Goal: Task Accomplishment & Management: Use online tool/utility

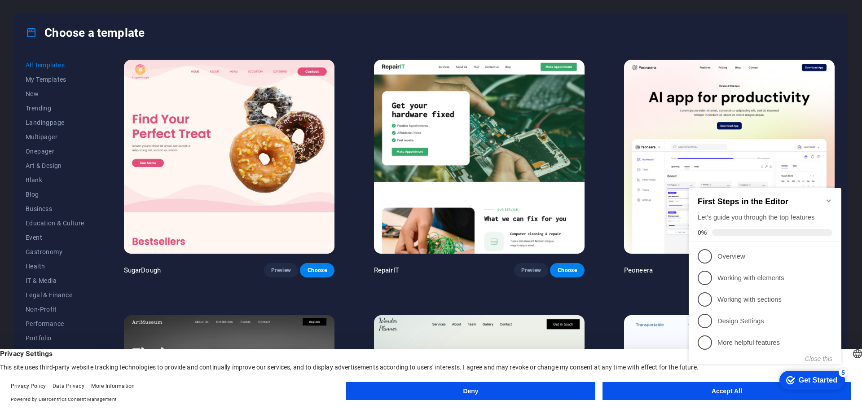
click at [829, 197] on icon "Minimize checklist" at bounding box center [828, 200] width 7 height 7
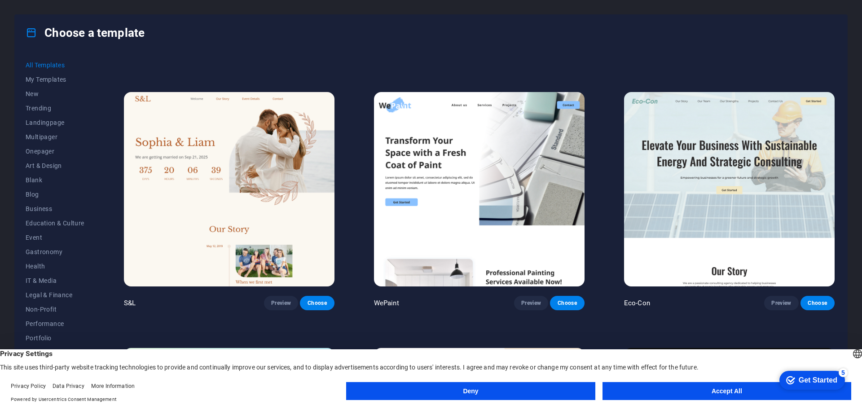
scroll to position [494, 0]
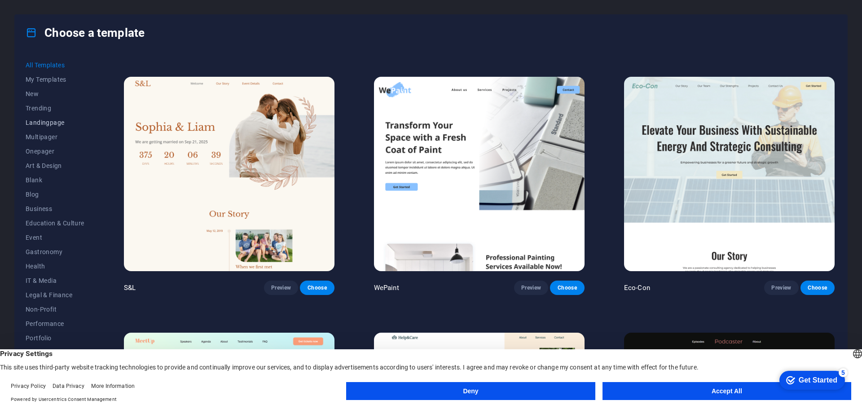
click at [55, 121] on span "Landingpage" at bounding box center [55, 122] width 59 height 7
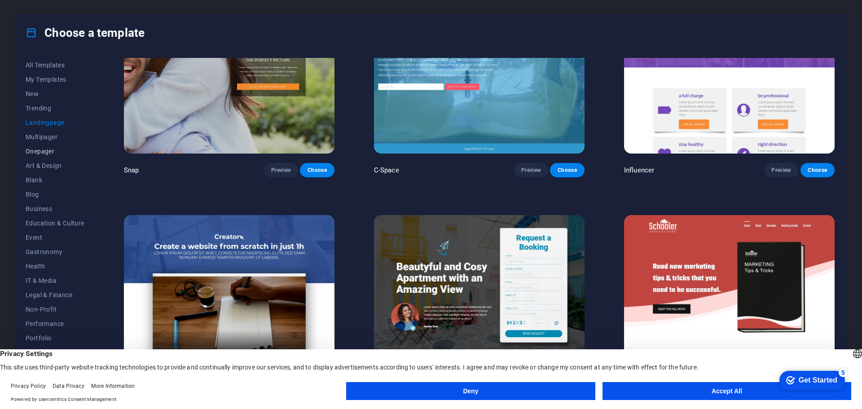
scroll to position [34, 0]
click at [40, 249] on span "IT & Media" at bounding box center [55, 246] width 59 height 7
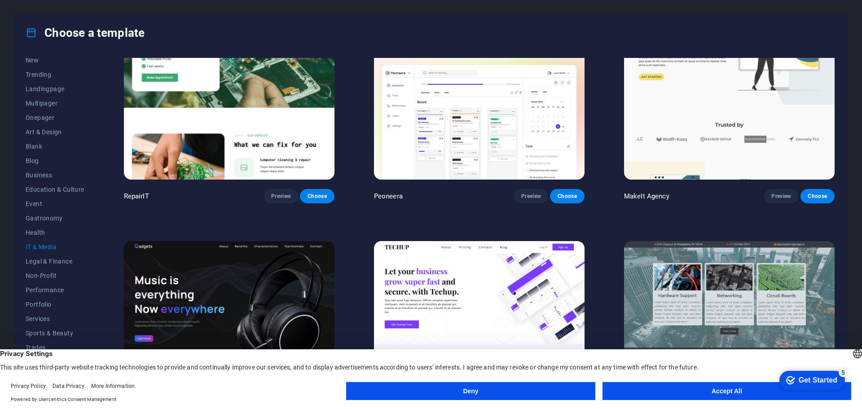
scroll to position [73, 0]
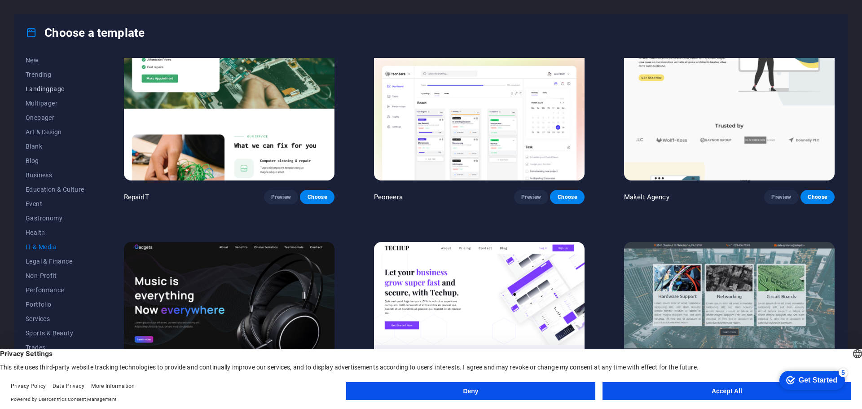
click at [45, 87] on span "Landingpage" at bounding box center [55, 88] width 59 height 7
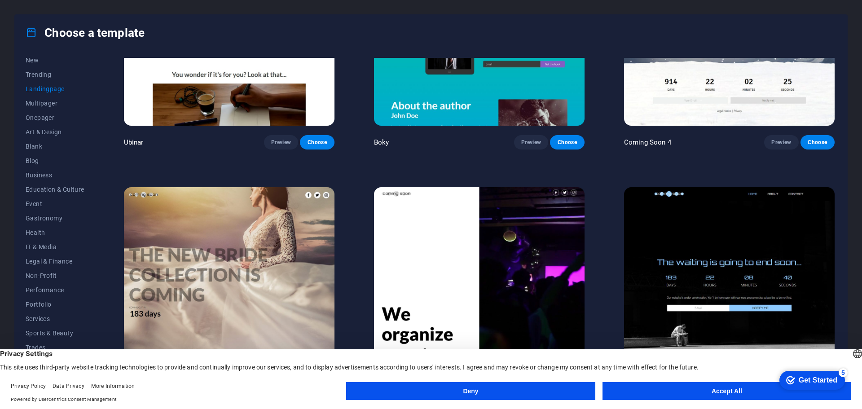
scroll to position [1929, 0]
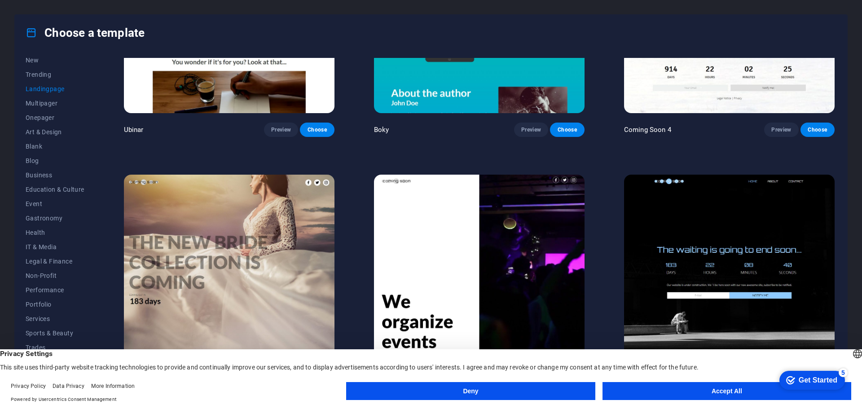
click at [516, 385] on button "Deny" at bounding box center [470, 391] width 249 height 18
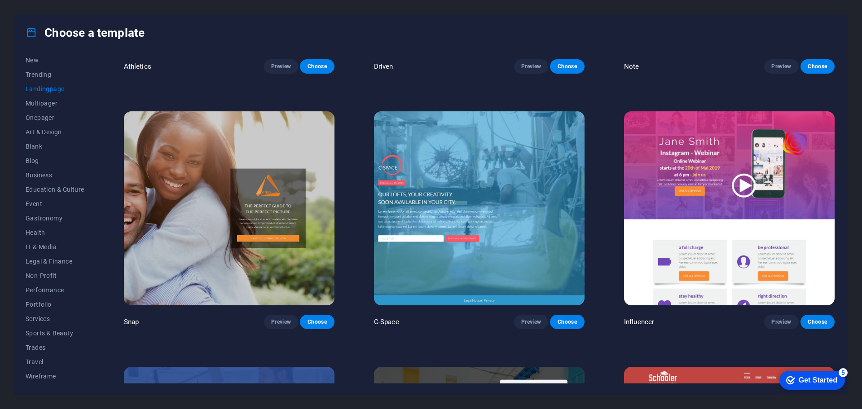
scroll to position [986, 0]
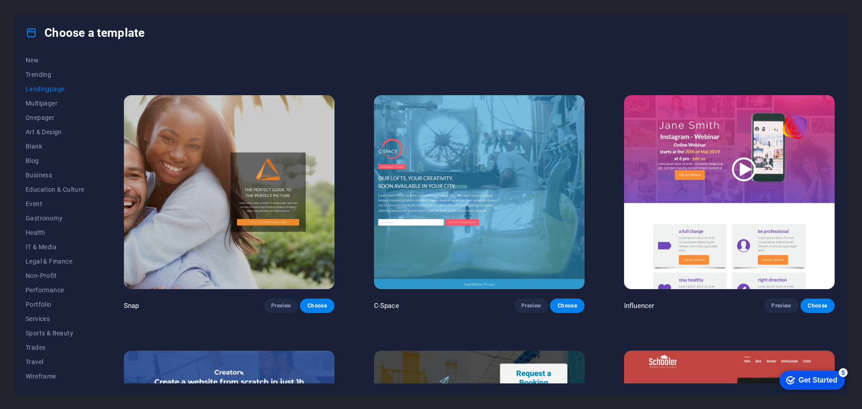
click at [206, 229] on img at bounding box center [229, 192] width 210 height 194
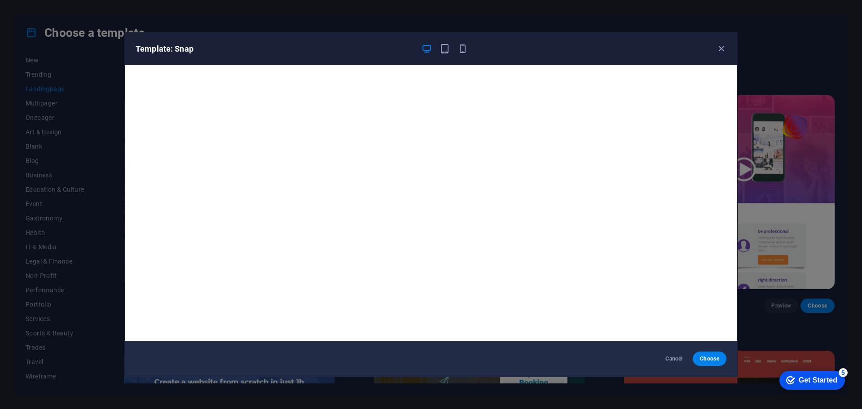
scroll to position [2, 0]
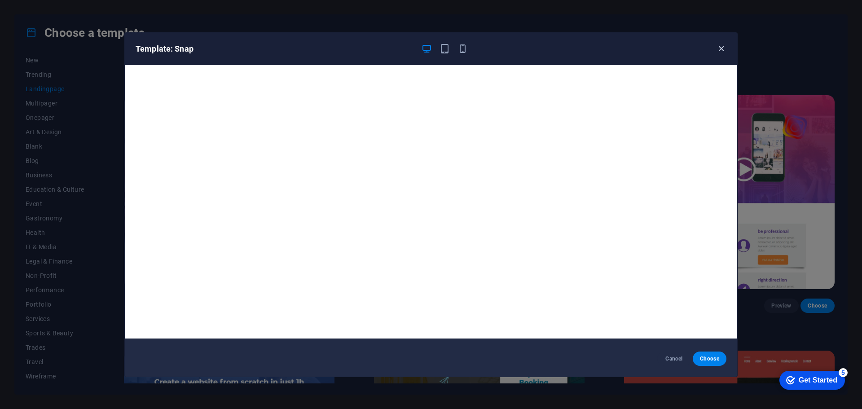
click at [721, 50] on icon "button" at bounding box center [721, 49] width 10 height 10
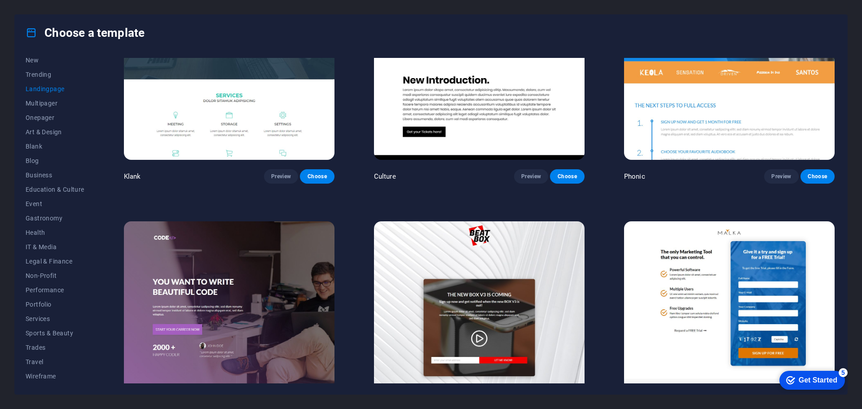
scroll to position [0, 0]
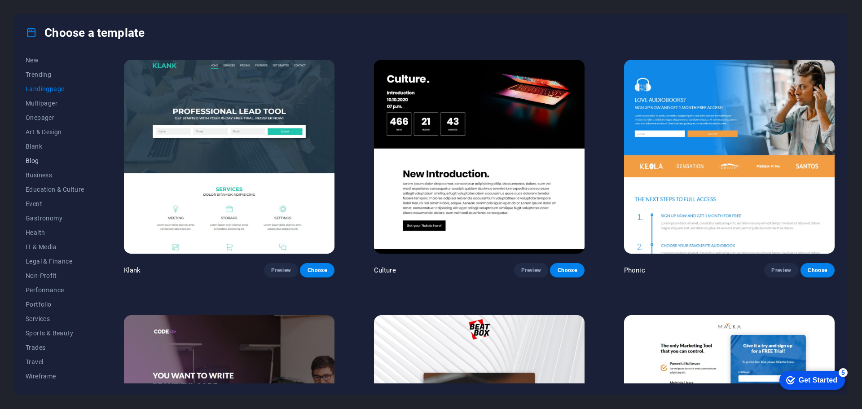
click at [38, 163] on span "Blog" at bounding box center [55, 160] width 59 height 7
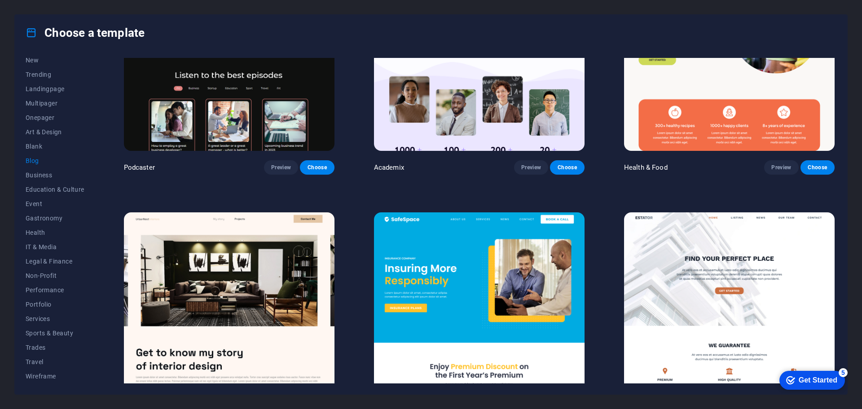
scroll to position [494, 0]
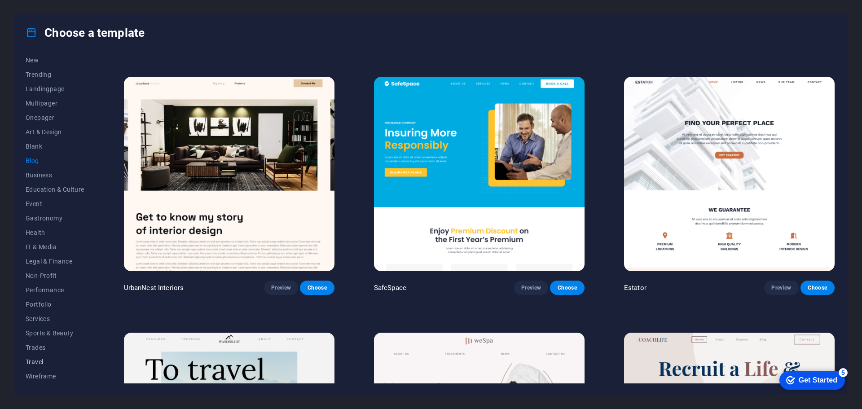
click at [37, 362] on span "Travel" at bounding box center [55, 361] width 59 height 7
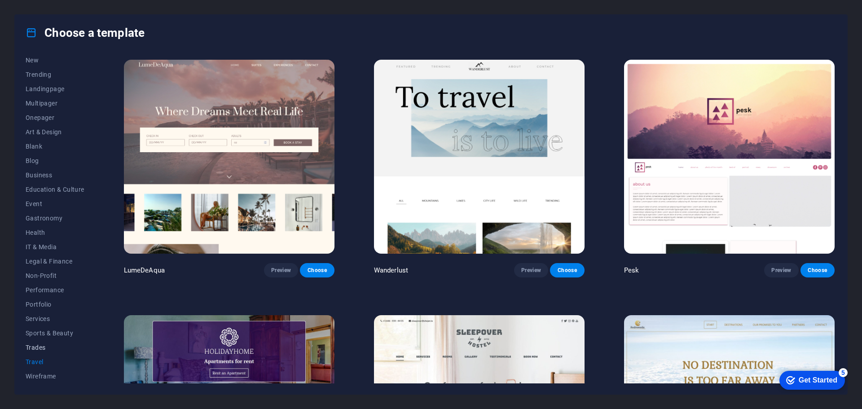
click at [39, 350] on span "Trades" at bounding box center [55, 347] width 59 height 7
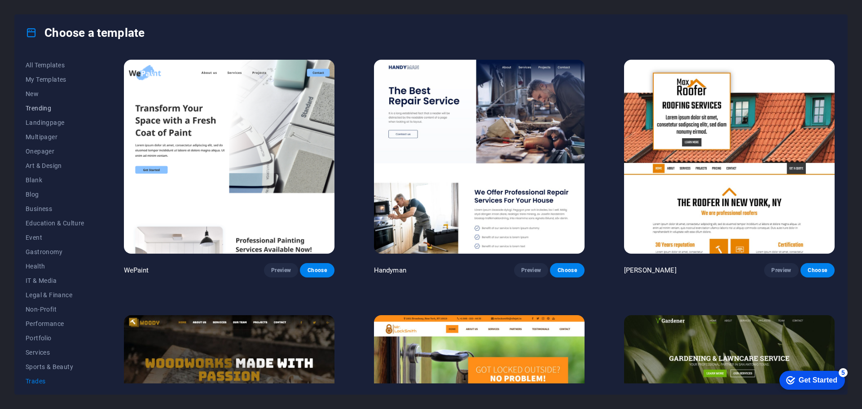
click at [43, 112] on button "Trending" at bounding box center [55, 108] width 59 height 14
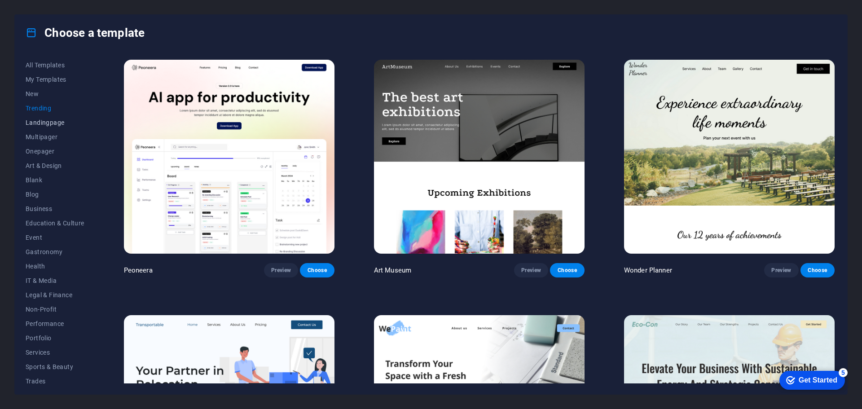
click at [43, 127] on button "Landingpage" at bounding box center [55, 122] width 59 height 14
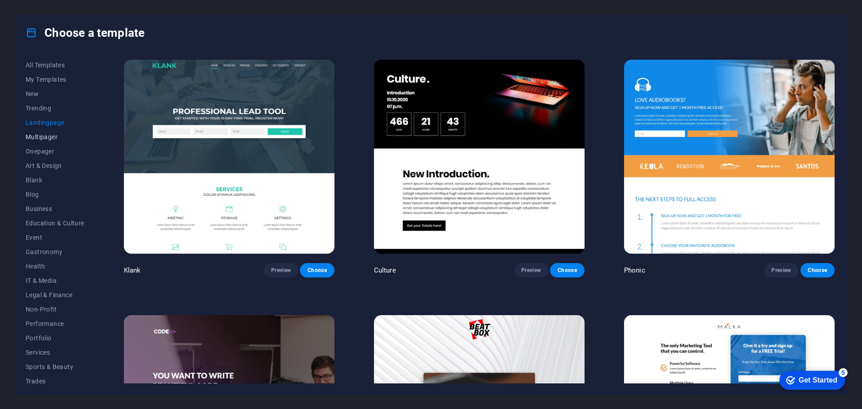
click at [42, 143] on button "Multipager" at bounding box center [55, 137] width 59 height 14
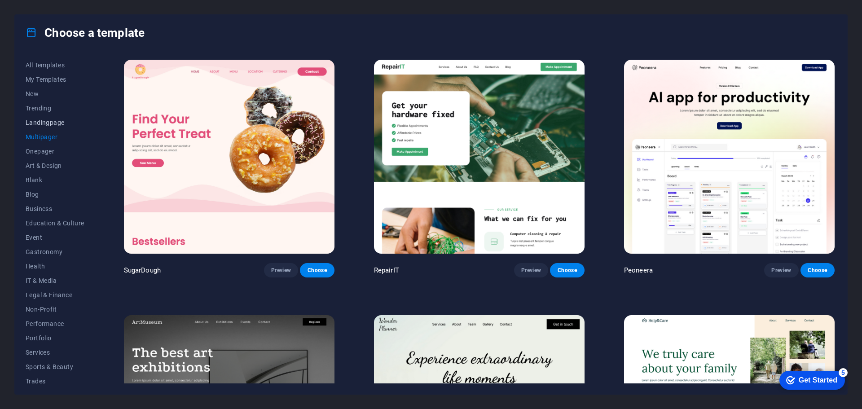
click at [46, 129] on button "Landingpage" at bounding box center [55, 122] width 59 height 14
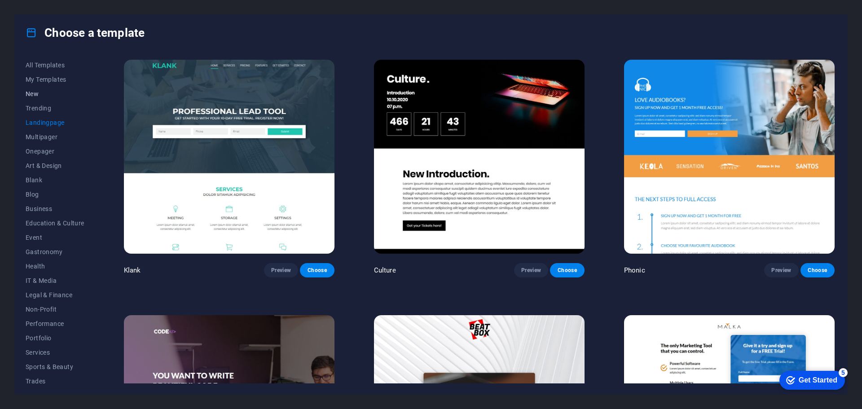
click at [35, 87] on button "New" at bounding box center [55, 94] width 59 height 14
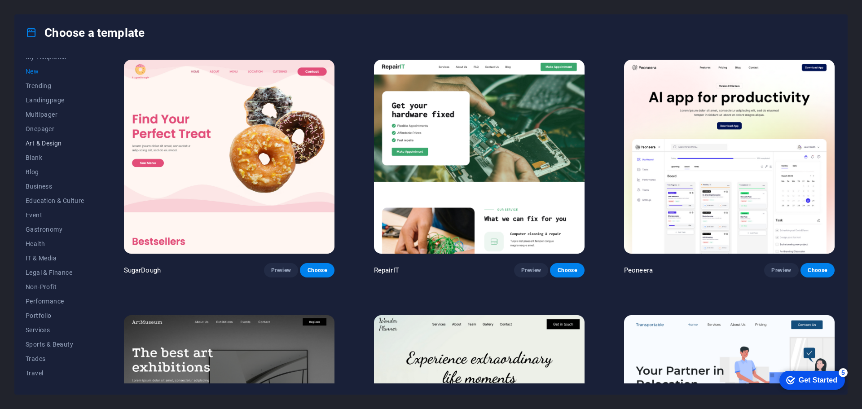
scroll to position [34, 0]
click at [31, 203] on span "Event" at bounding box center [55, 203] width 59 height 7
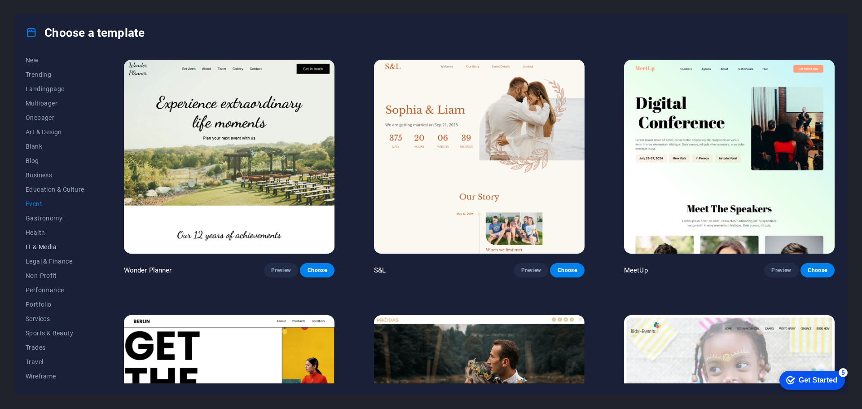
click at [32, 249] on span "IT & Media" at bounding box center [55, 246] width 59 height 7
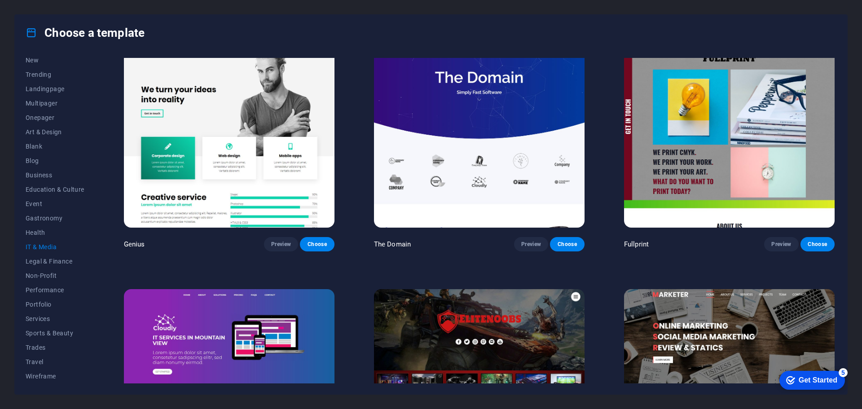
scroll to position [656, 0]
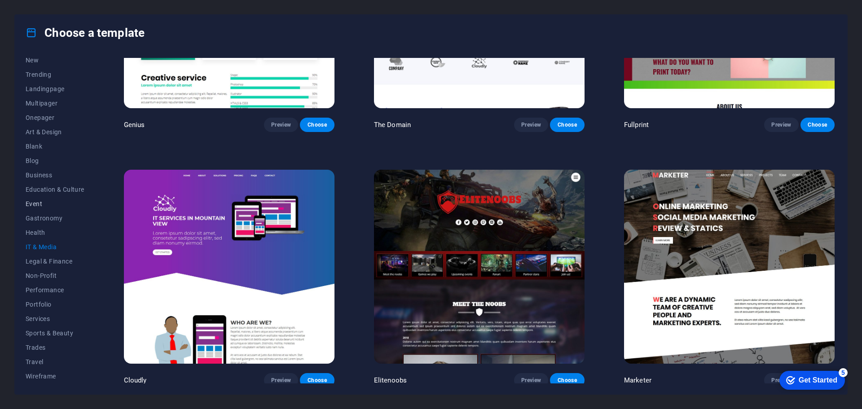
click at [40, 204] on span "Event" at bounding box center [55, 203] width 59 height 7
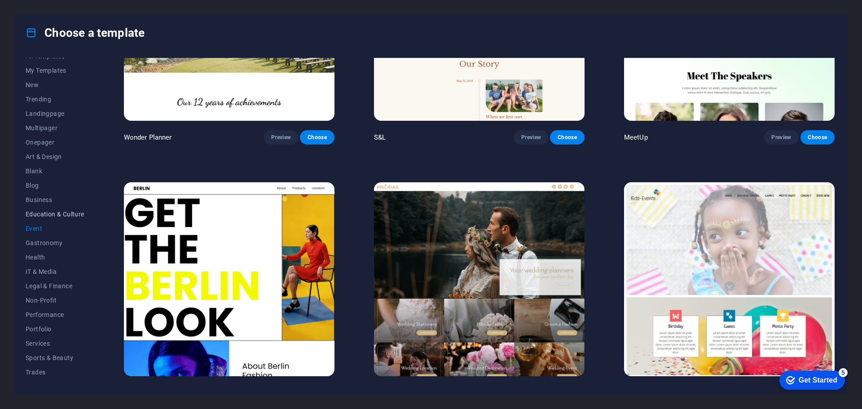
scroll to position [0, 0]
click at [32, 192] on span "Blog" at bounding box center [55, 194] width 59 height 7
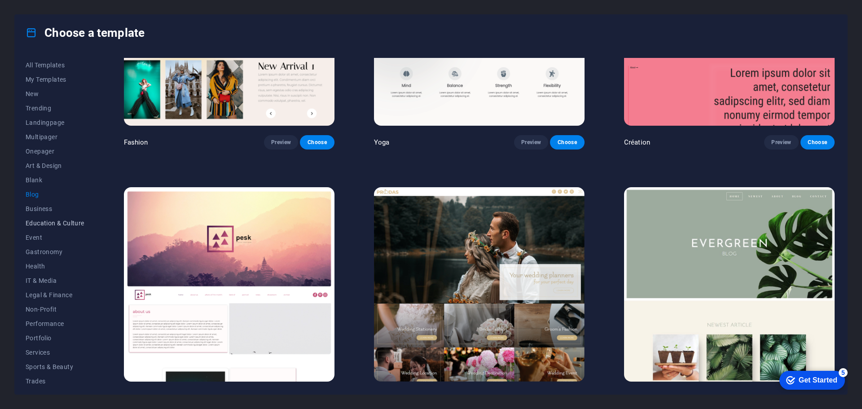
click at [37, 220] on span "Education & Culture" at bounding box center [55, 222] width 59 height 7
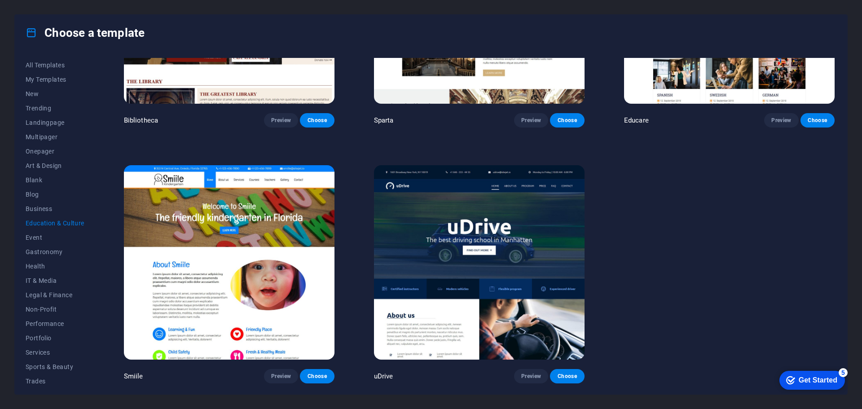
scroll to position [402, 0]
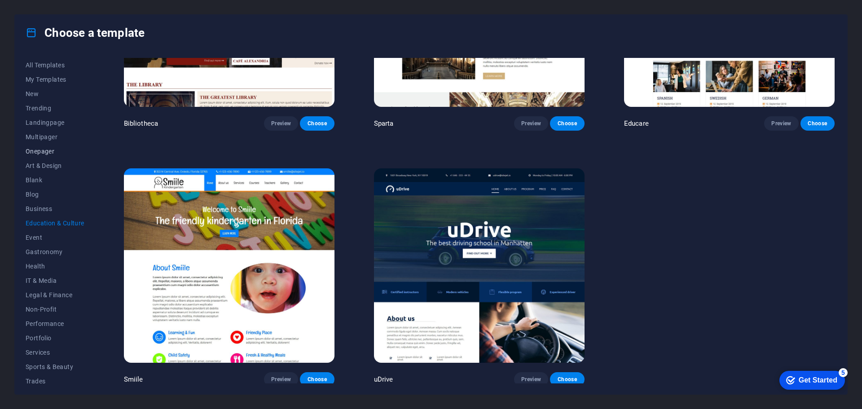
click at [35, 152] on span "Onepager" at bounding box center [55, 151] width 59 height 7
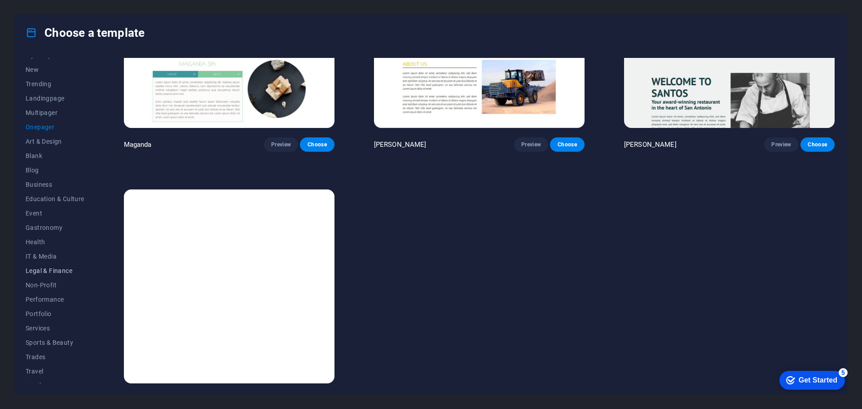
scroll to position [34, 0]
click at [41, 373] on span "Wireframe" at bounding box center [55, 375] width 59 height 7
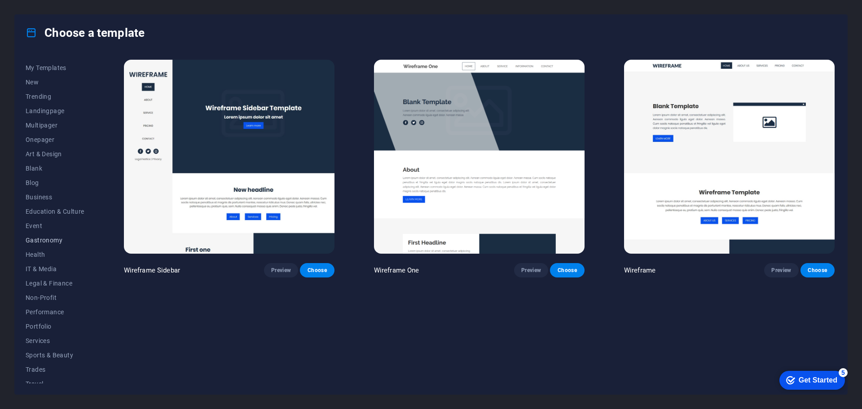
scroll to position [0, 0]
click at [37, 184] on button "Blank" at bounding box center [55, 180] width 59 height 14
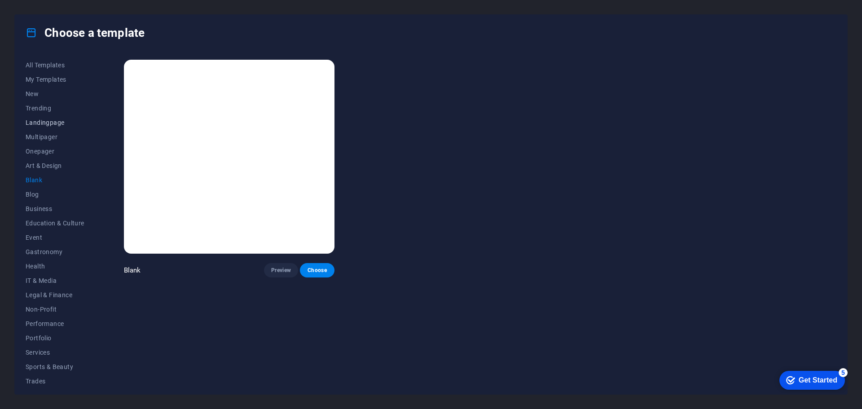
click at [46, 123] on span "Landingpage" at bounding box center [55, 122] width 59 height 7
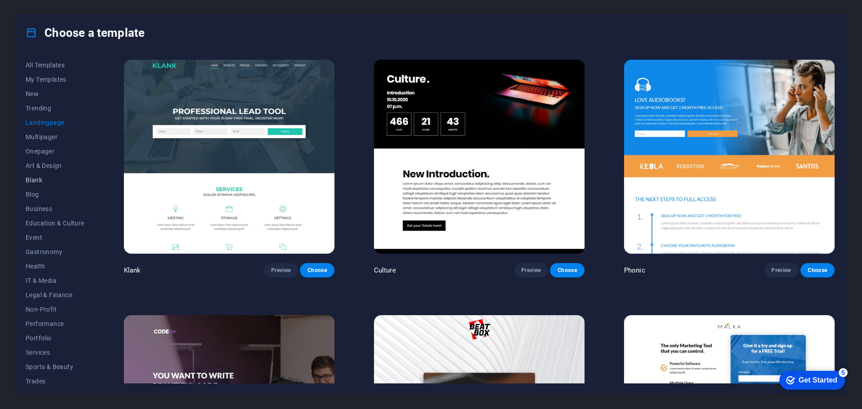
click at [33, 184] on button "Blank" at bounding box center [55, 180] width 59 height 14
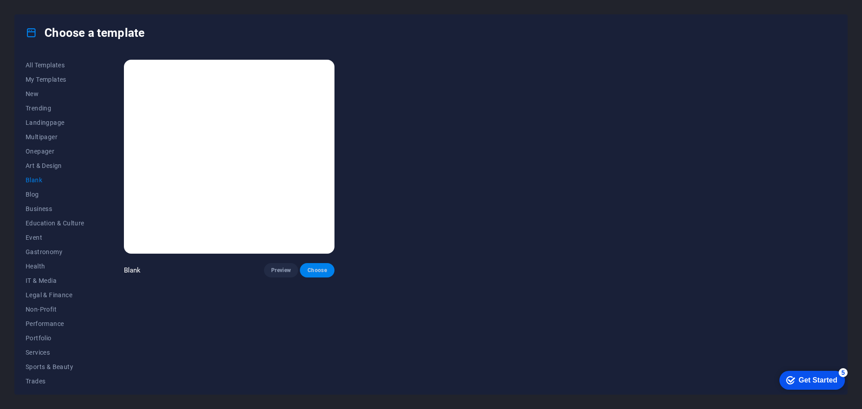
click at [320, 268] on span "Choose" at bounding box center [317, 270] width 20 height 7
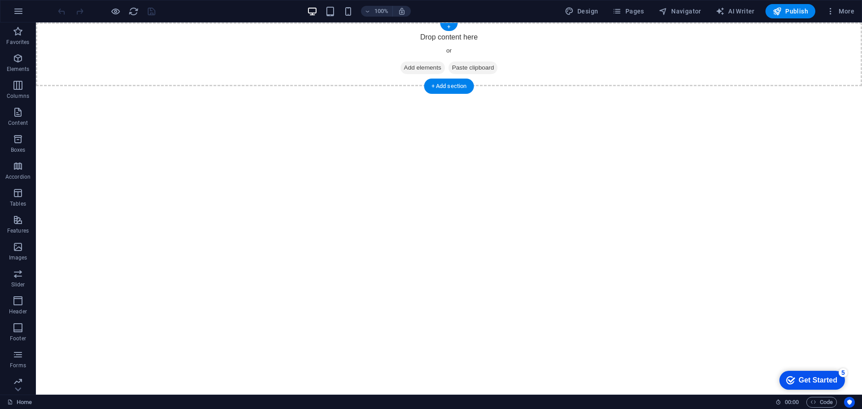
click at [417, 68] on span "Add elements" at bounding box center [422, 67] width 44 height 13
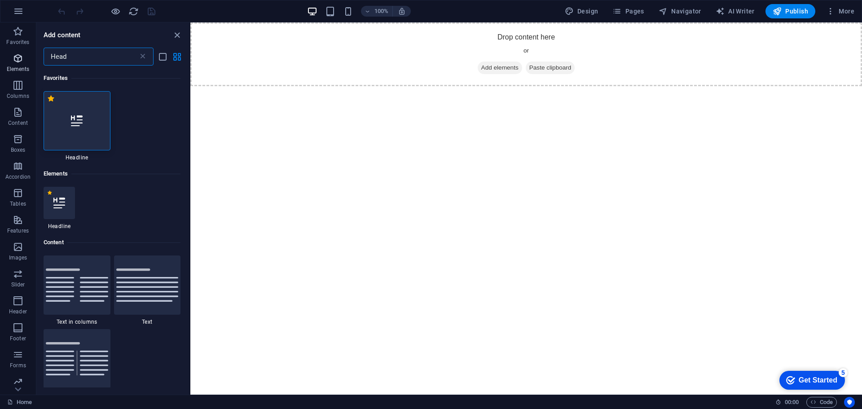
drag, startPoint x: 74, startPoint y: 59, endPoint x: 22, endPoint y: 53, distance: 53.3
click at [23, 53] on div "Favorites Elements Columns Content Boxes Accordion Tables Features Images Slide…" at bounding box center [95, 208] width 190 height 372
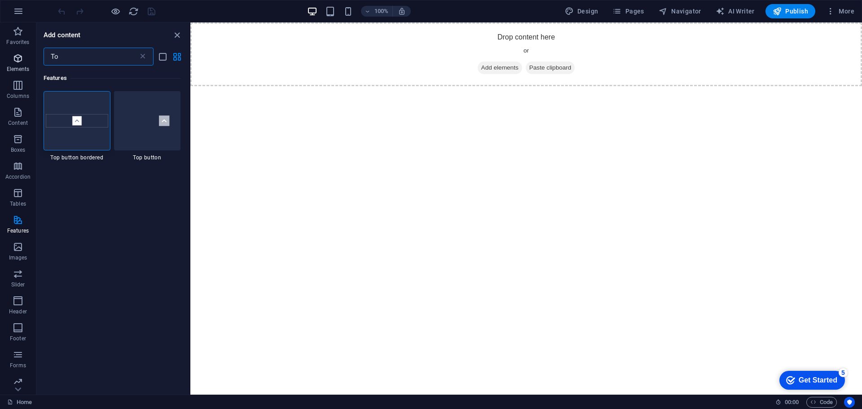
type input "T"
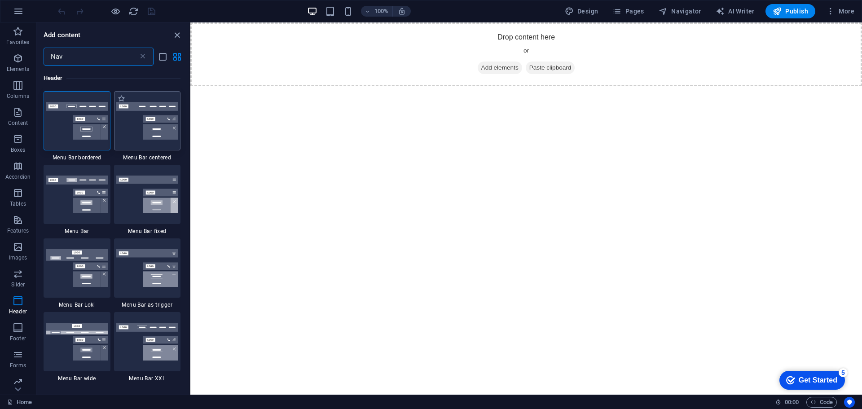
type input "Nav"
click at [156, 142] on div at bounding box center [147, 120] width 67 height 59
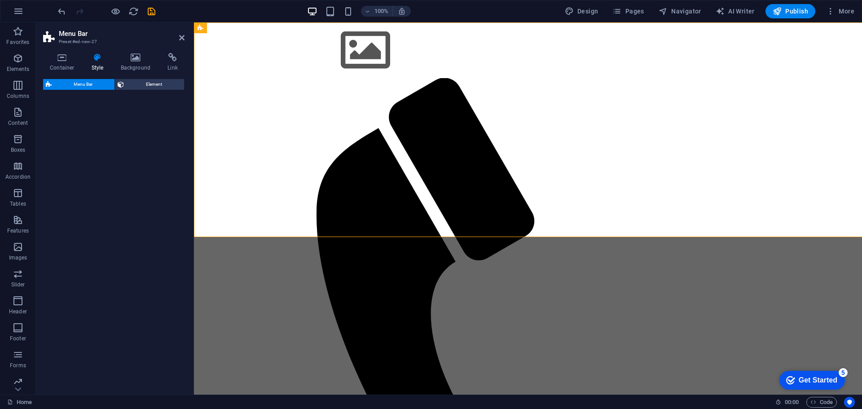
select select "rem"
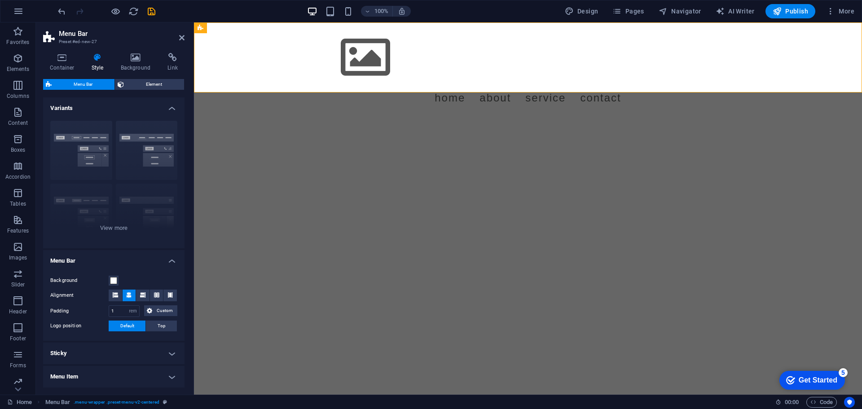
click at [143, 120] on div "Menu Bar Element Layout How this element expands within the layout (Flexbox). S…" at bounding box center [113, 233] width 141 height 308
click at [333, 118] on html "Skip to main content Menu Home About Service Contact" at bounding box center [528, 69] width 668 height 95
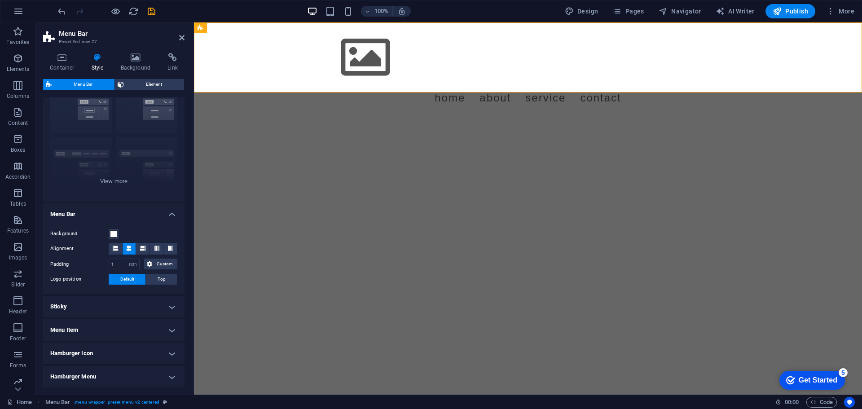
scroll to position [106, 0]
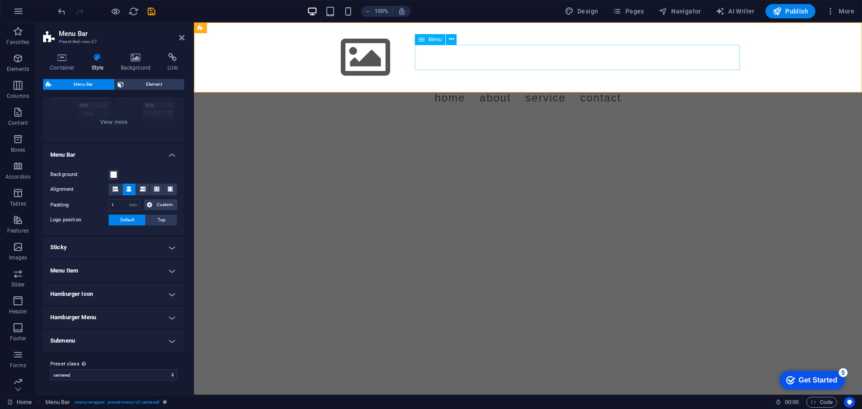
click at [493, 85] on nav "Home About Service Contact" at bounding box center [528, 97] width 424 height 25
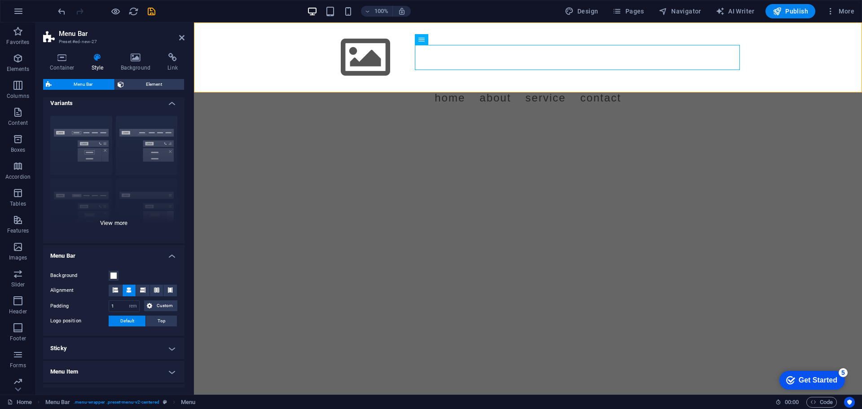
scroll to position [0, 0]
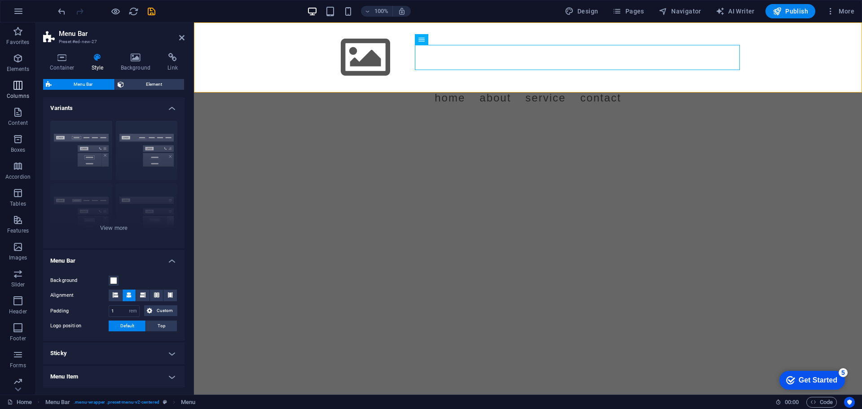
click at [21, 88] on icon "button" at bounding box center [18, 85] width 11 height 11
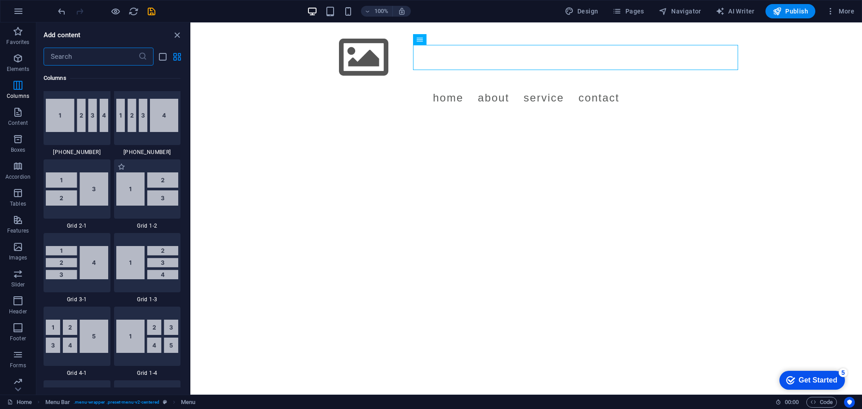
scroll to position [1028, 0]
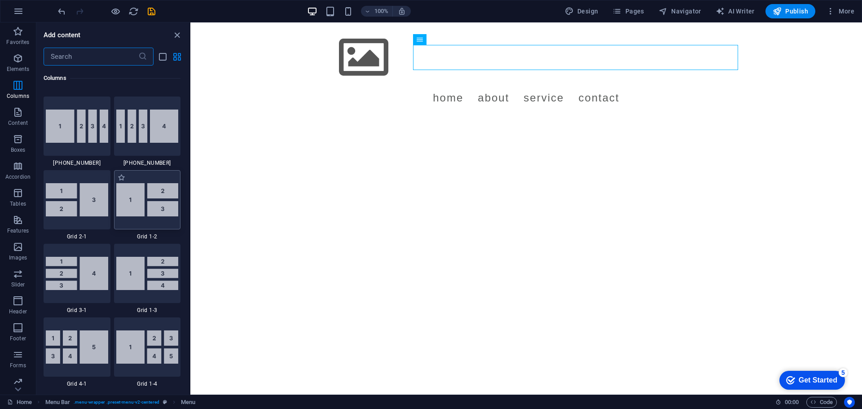
click at [137, 202] on img at bounding box center [147, 199] width 62 height 33
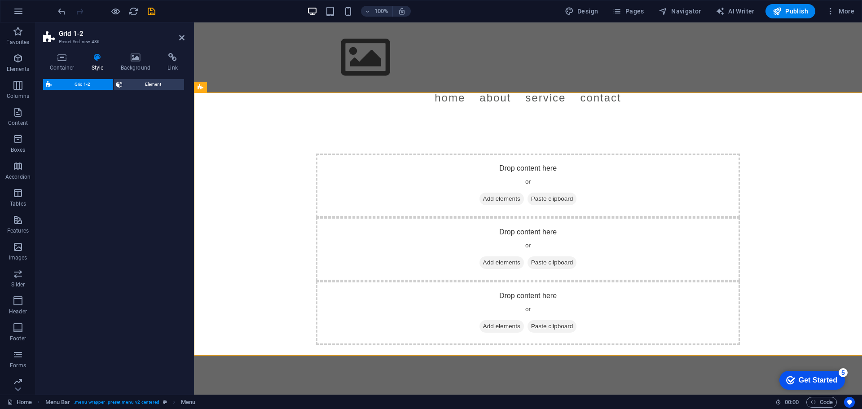
select select "rem"
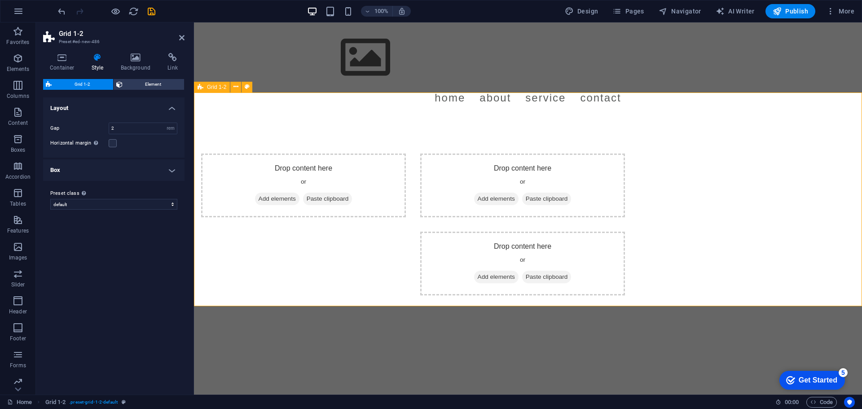
click at [293, 219] on div "Drop content here or Add elements Paste clipboard Drop content here or Add elem…" at bounding box center [528, 225] width 668 height 214
click at [445, 85] on nav "Home About Service Contact" at bounding box center [528, 97] width 424 height 25
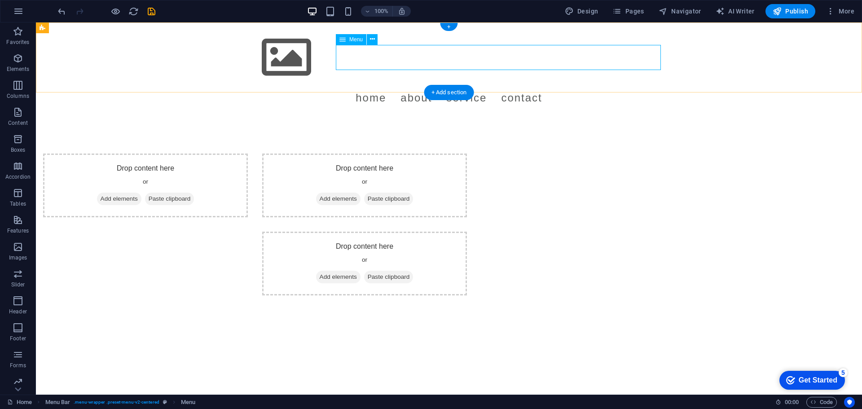
click at [421, 85] on nav "Home About Service Contact" at bounding box center [449, 97] width 424 height 25
select select
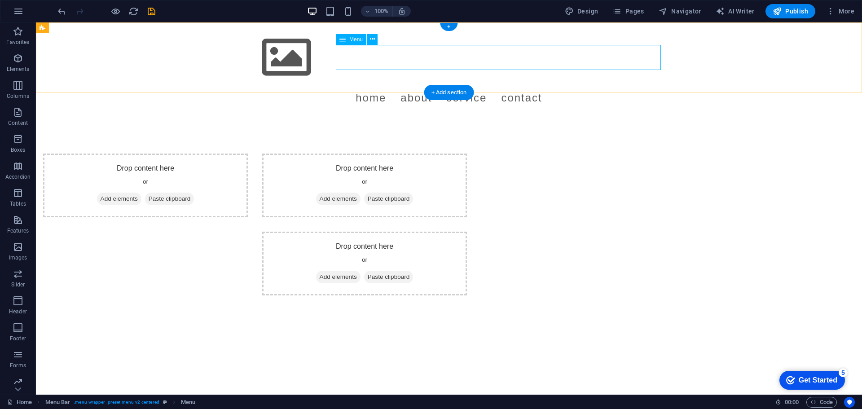
select select
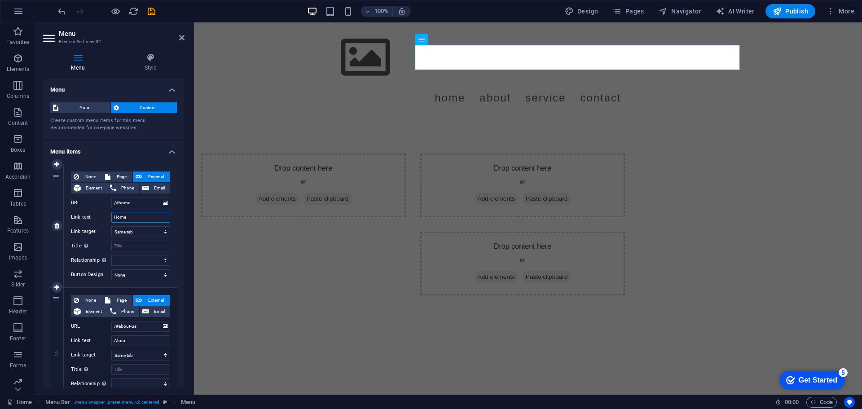
drag, startPoint x: 135, startPoint y: 216, endPoint x: 93, endPoint y: 214, distance: 41.8
click at [93, 214] on div "Link text Home" at bounding box center [120, 217] width 99 height 11
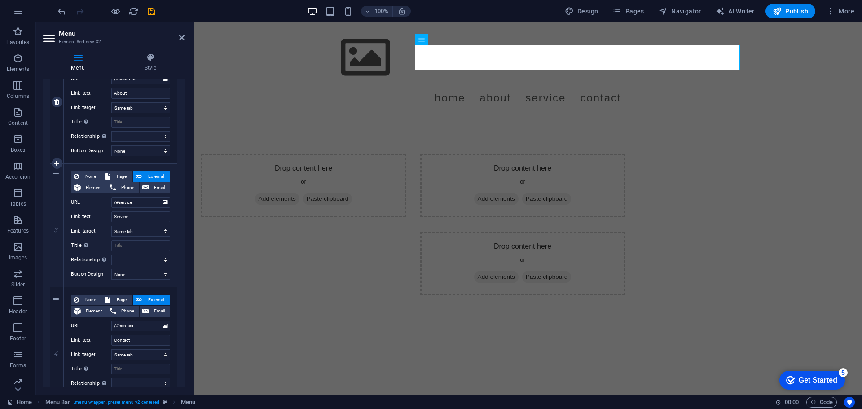
scroll to position [295, 0]
